Goal: Communication & Community: Answer question/provide support

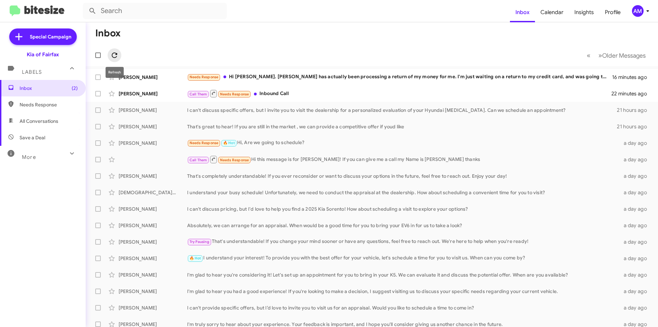
click at [116, 57] on icon at bounding box center [114, 54] width 5 height 5
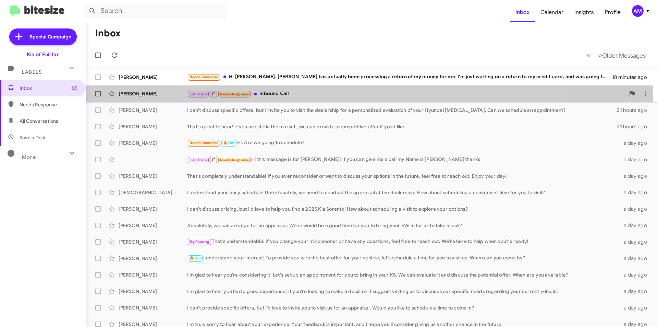
click at [305, 87] on div "Shye Gilad Call Them Needs Response Inbound Call 24 minutes ago" at bounding box center [372, 94] width 562 height 14
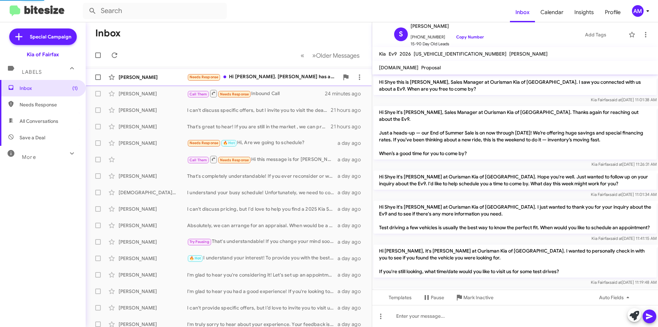
scroll to position [98, 0]
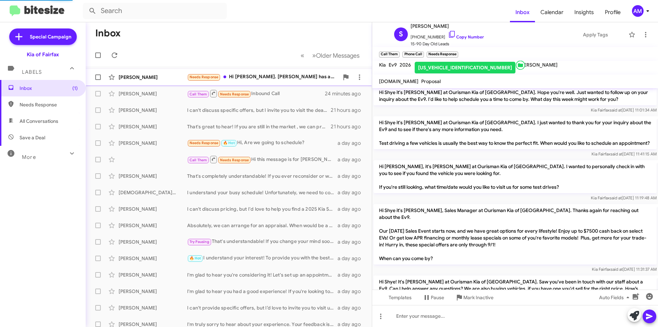
click at [259, 75] on div "Needs Response Hi [PERSON_NAME]. [PERSON_NAME] has actually been processing a r…" at bounding box center [263, 77] width 152 height 8
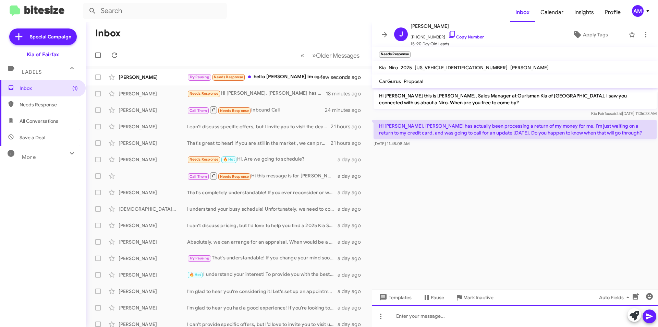
click at [492, 312] on div at bounding box center [515, 316] width 286 height 22
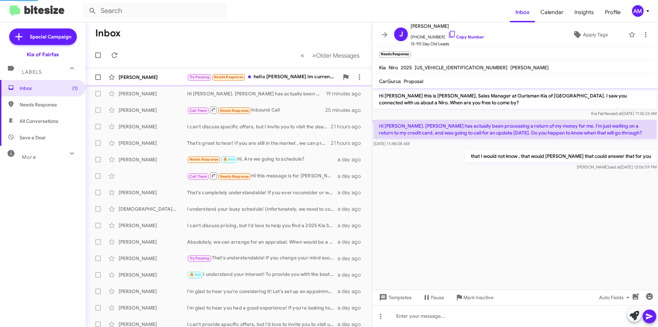
click at [294, 80] on div "Try Pausing Needs Response hello [PERSON_NAME] im currently on a trip overseas …" at bounding box center [263, 77] width 152 height 8
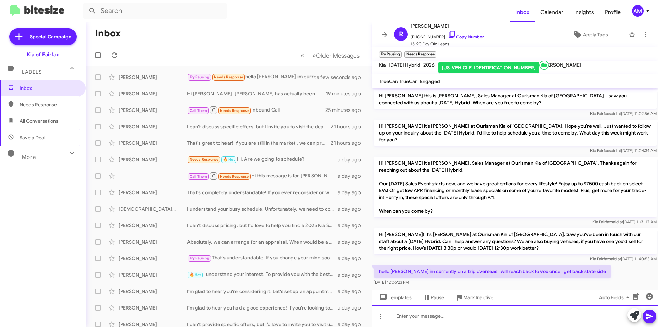
click at [521, 318] on div at bounding box center [515, 316] width 286 height 22
click at [649, 318] on icon at bounding box center [649, 316] width 7 height 6
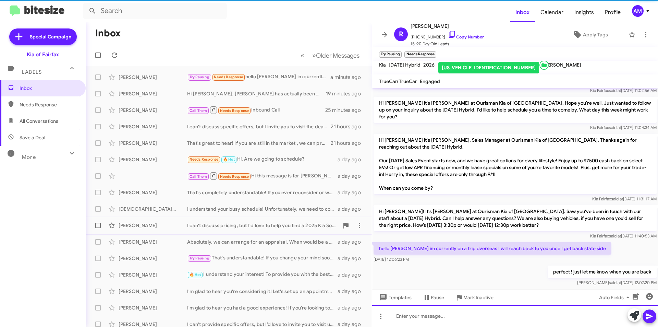
scroll to position [24, 0]
